Goal: Information Seeking & Learning: Learn about a topic

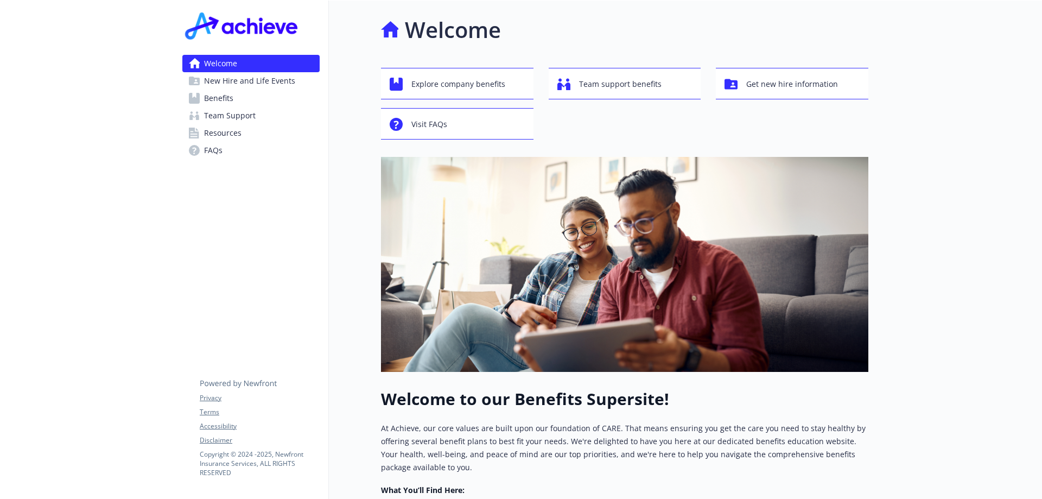
click at [214, 96] on span "Benefits" at bounding box center [218, 98] width 29 height 17
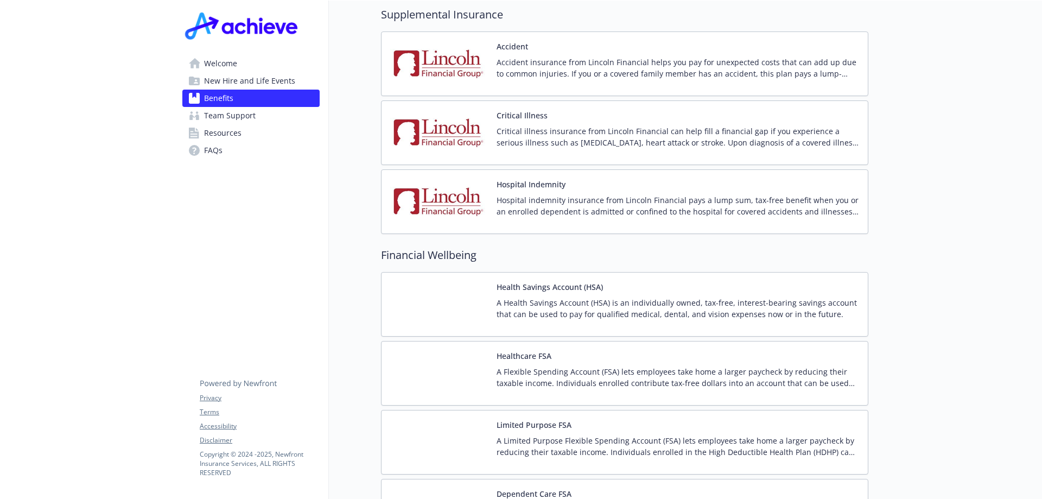
scroll to position [1520, 0]
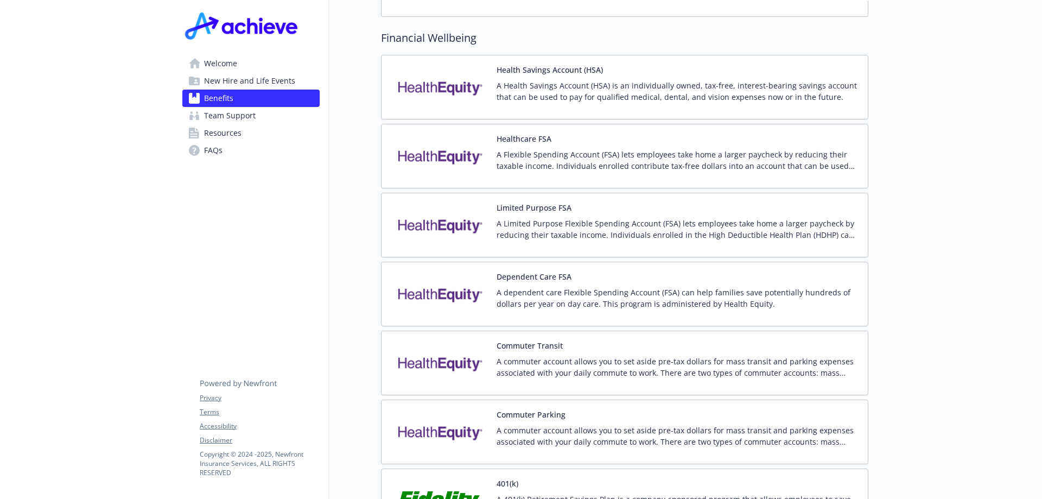
drag, startPoint x: 1002, startPoint y: 1, endPoint x: 536, endPoint y: 7, distance: 465.3
